Goal: Transaction & Acquisition: Purchase product/service

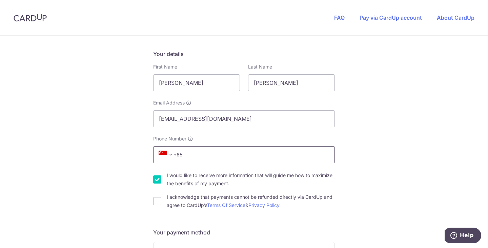
click at [221, 152] on input "Phone Number" at bounding box center [244, 154] width 182 height 17
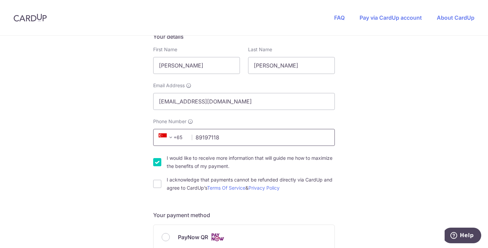
scroll to position [135, 0]
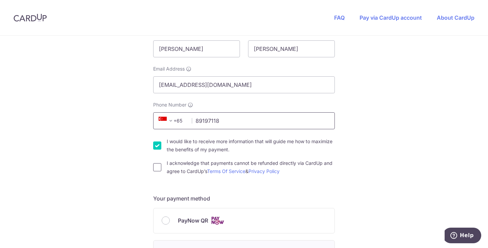
type input "89197118"
click at [157, 169] on input "I acknowledge that payments cannot be refunded directly via CardUp and agree to…" at bounding box center [157, 167] width 8 height 8
checkbox input "true"
click at [172, 223] on div "PayNow QR" at bounding box center [244, 220] width 165 height 8
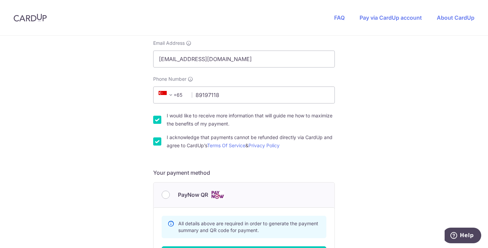
scroll to position [203, 0]
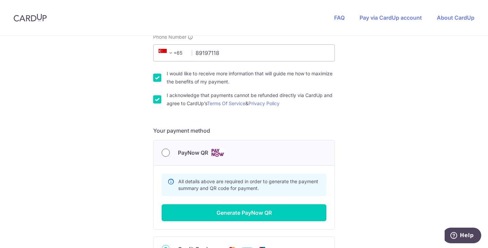
click at [166, 153] on input "PayNow QR" at bounding box center [166, 152] width 8 height 8
radio input "true"
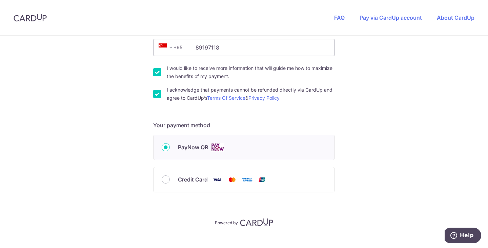
scroll to position [218, 0]
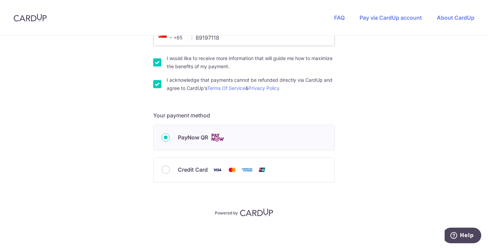
click at [186, 139] on span "PayNow QR" at bounding box center [193, 137] width 30 height 8
click at [170, 139] on input "PayNow QR" at bounding box center [166, 137] width 8 height 8
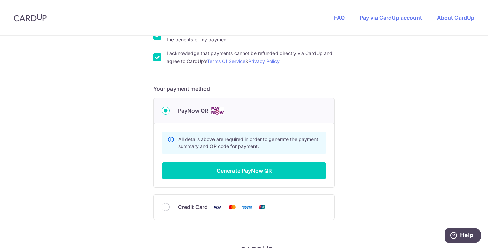
scroll to position [282, 0]
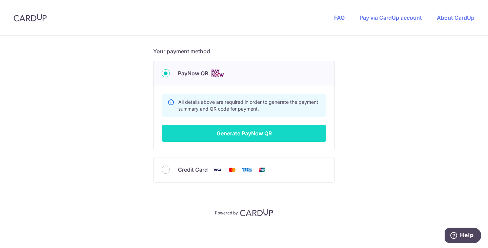
click at [252, 136] on button "Generate PayNow QR" at bounding box center [244, 133] width 165 height 17
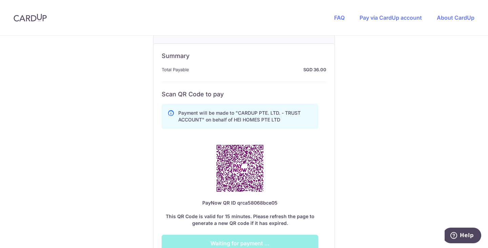
scroll to position [350, 0]
